Goal: Task Accomplishment & Management: Manage account settings

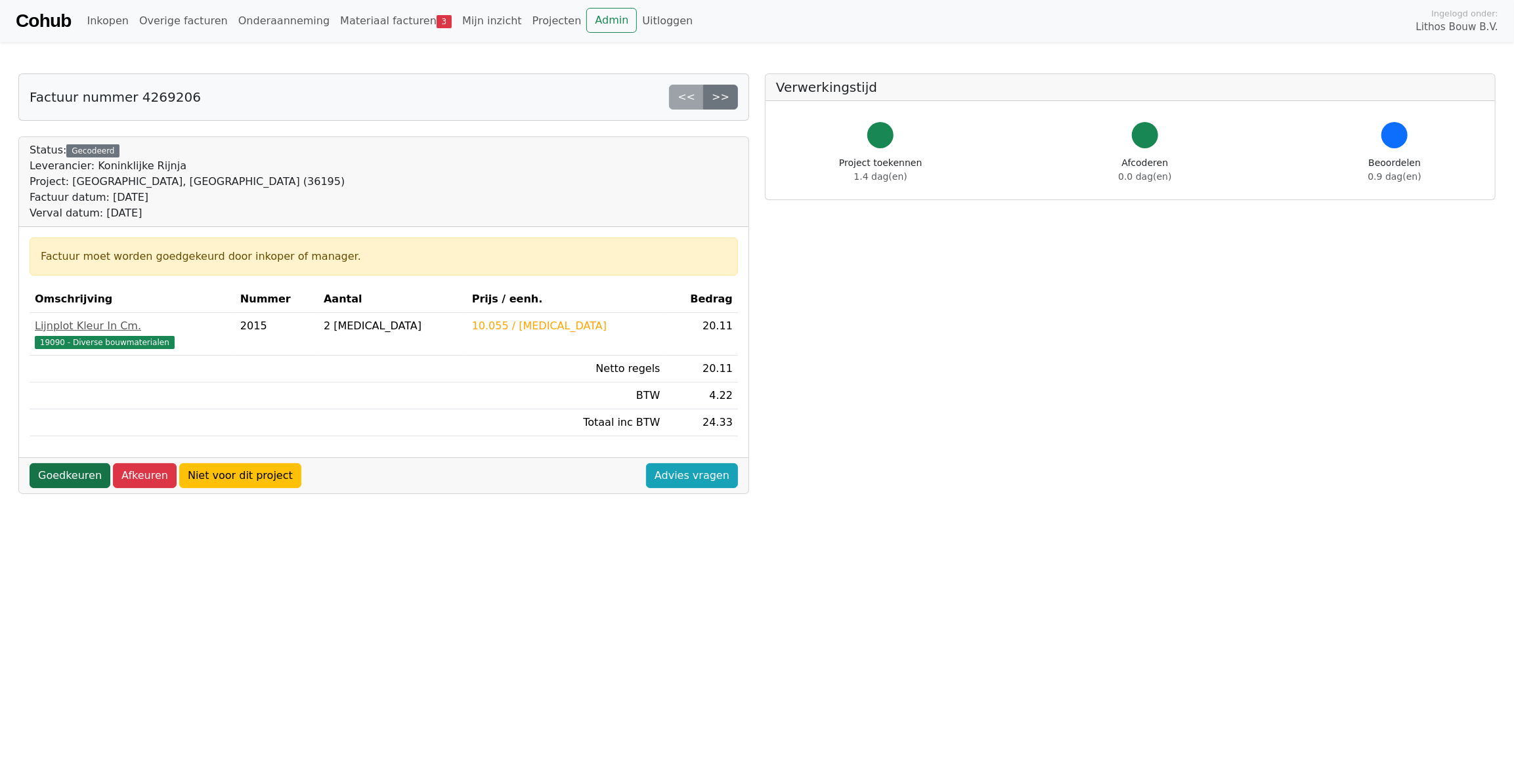
click at [82, 483] on link "Goedkeuren" at bounding box center [70, 476] width 81 height 25
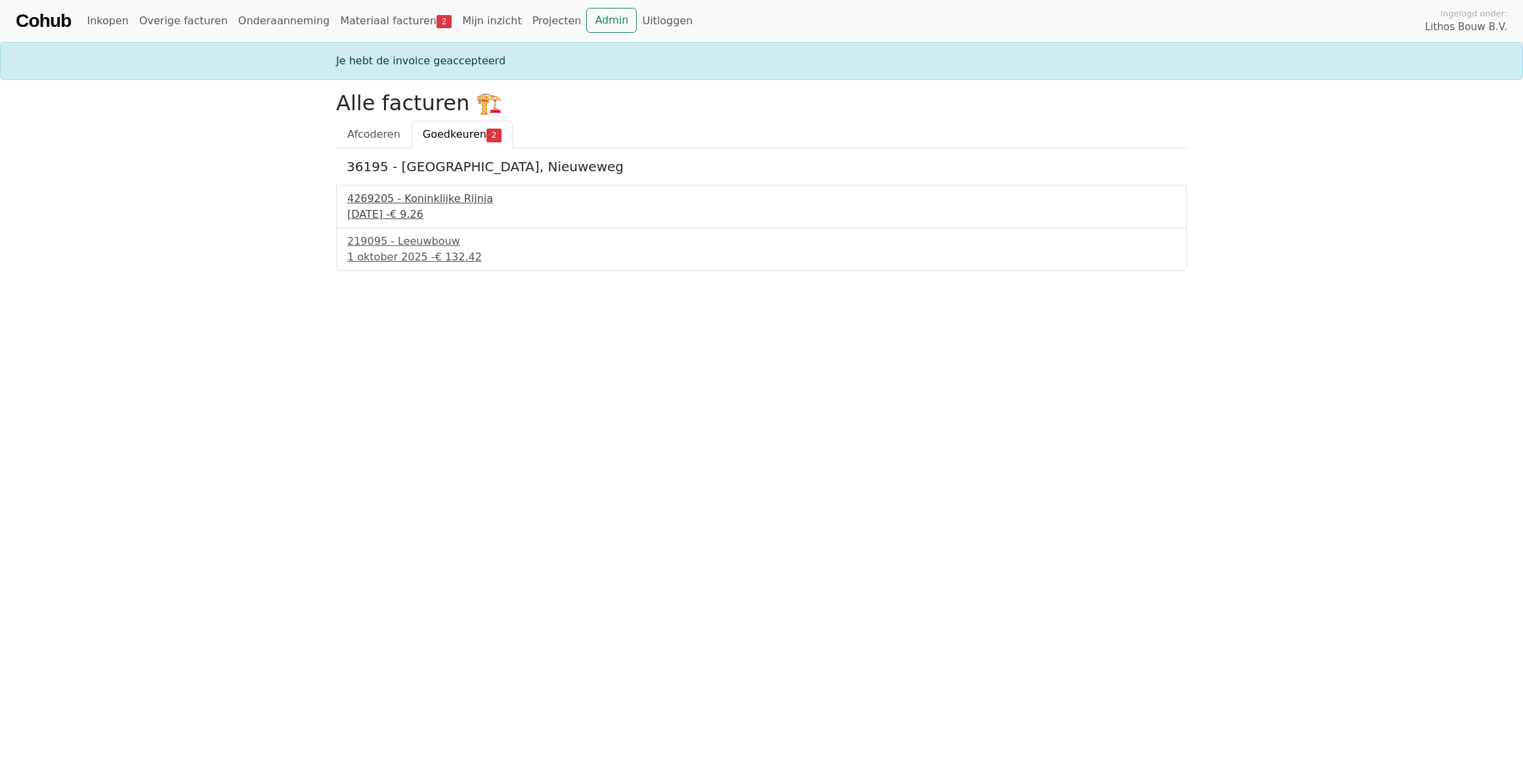
click at [410, 206] on div "[DATE] - € 9.26" at bounding box center [762, 214] width 829 height 16
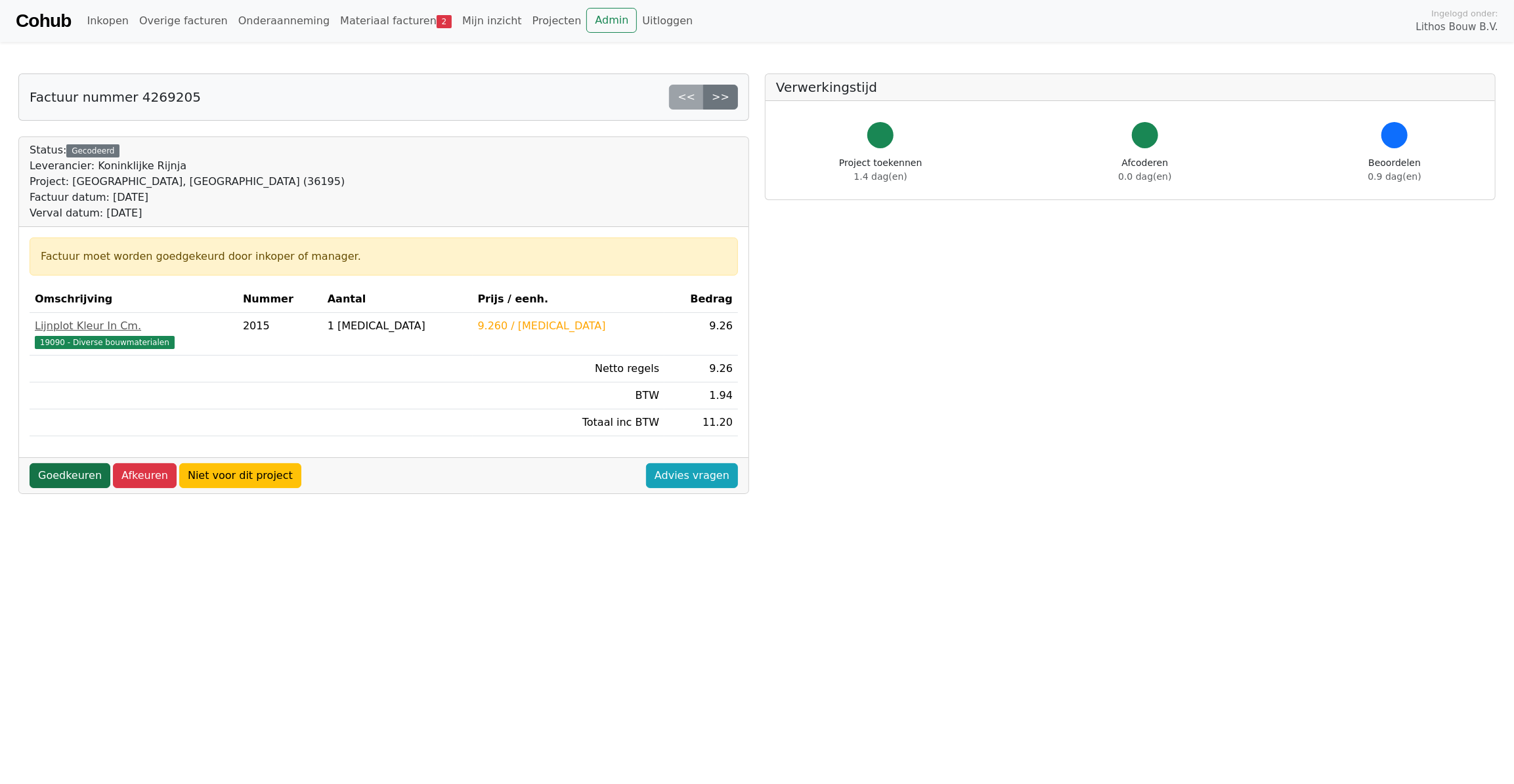
click at [90, 479] on link "Goedkeuren" at bounding box center [70, 476] width 81 height 25
